Goal: Task Accomplishment & Management: Use online tool/utility

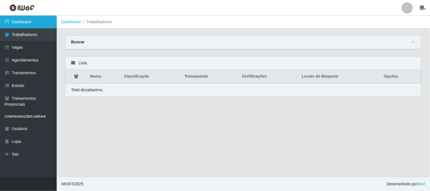
click at [18, 19] on link "Dashboard" at bounding box center [28, 22] width 57 height 13
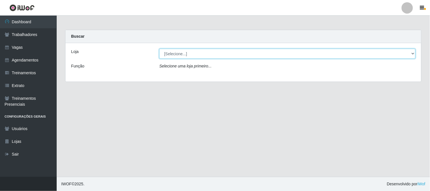
click at [235, 52] on select "[Selecione...] Sapore D'italia" at bounding box center [287, 54] width 256 height 10
select select "266"
click at [159, 49] on select "[Selecione...] Sapore D'italia" at bounding box center [287, 54] width 256 height 10
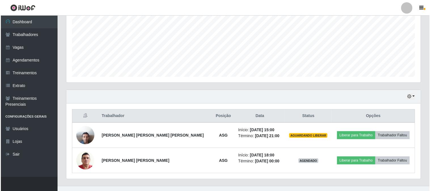
scroll to position [135, 0]
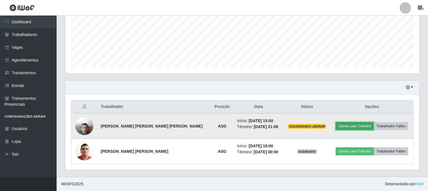
click at [349, 126] on button "Liberar para Trabalho" at bounding box center [355, 126] width 38 height 8
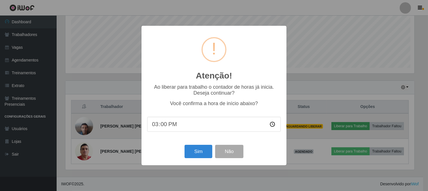
scroll to position [117, 350]
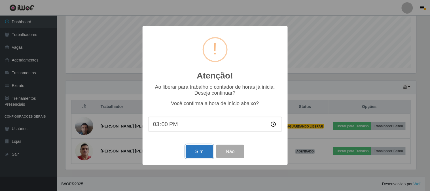
click at [201, 154] on button "Sim" at bounding box center [199, 151] width 27 height 13
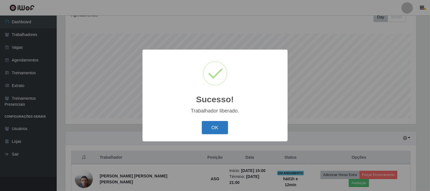
click at [216, 127] on button "OK" at bounding box center [215, 127] width 26 height 13
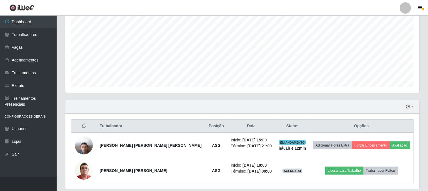
scroll to position [135, 0]
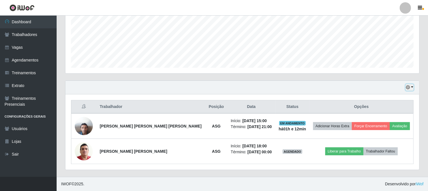
click at [412, 87] on button "button" at bounding box center [410, 87] width 8 height 7
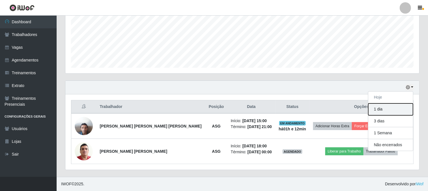
click at [398, 111] on button "1 dia" at bounding box center [391, 109] width 45 height 12
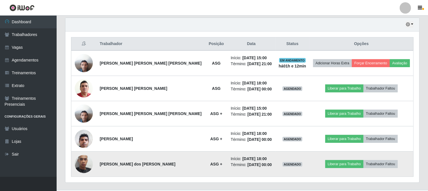
scroll to position [210, 0]
